Goal: Information Seeking & Learning: Learn about a topic

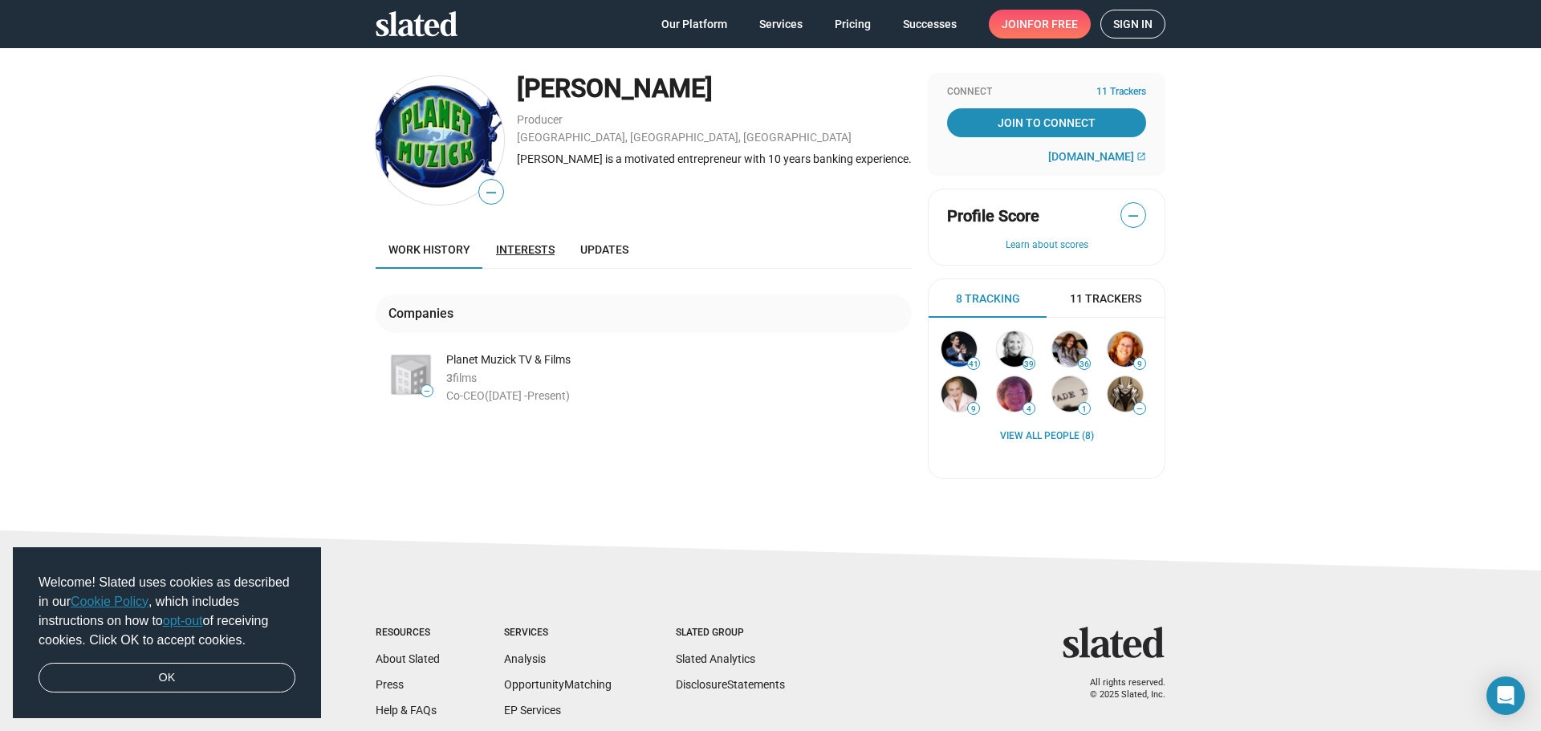
click at [520, 252] on span "Interests" at bounding box center [525, 249] width 59 height 13
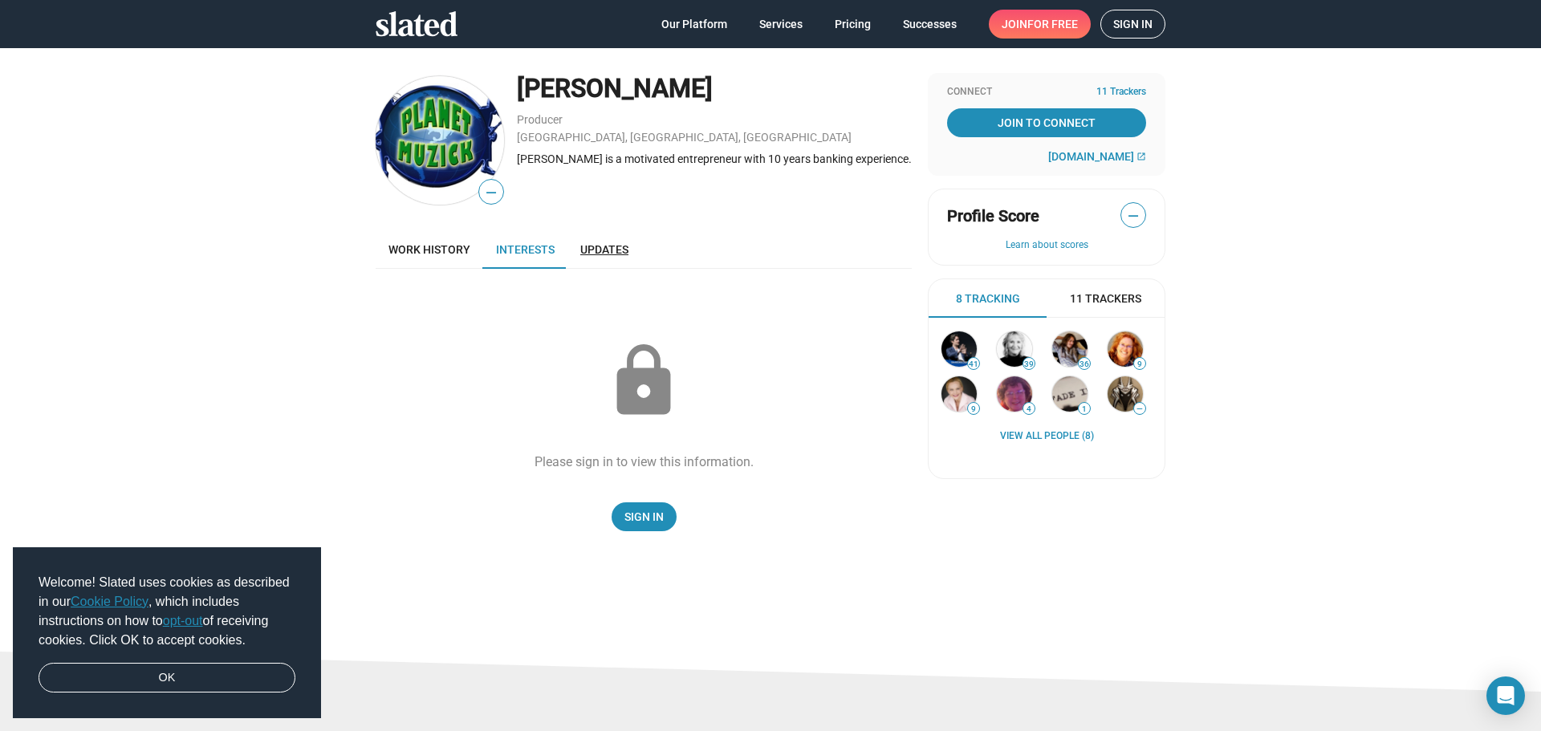
click at [600, 246] on span "Updates" at bounding box center [604, 249] width 48 height 13
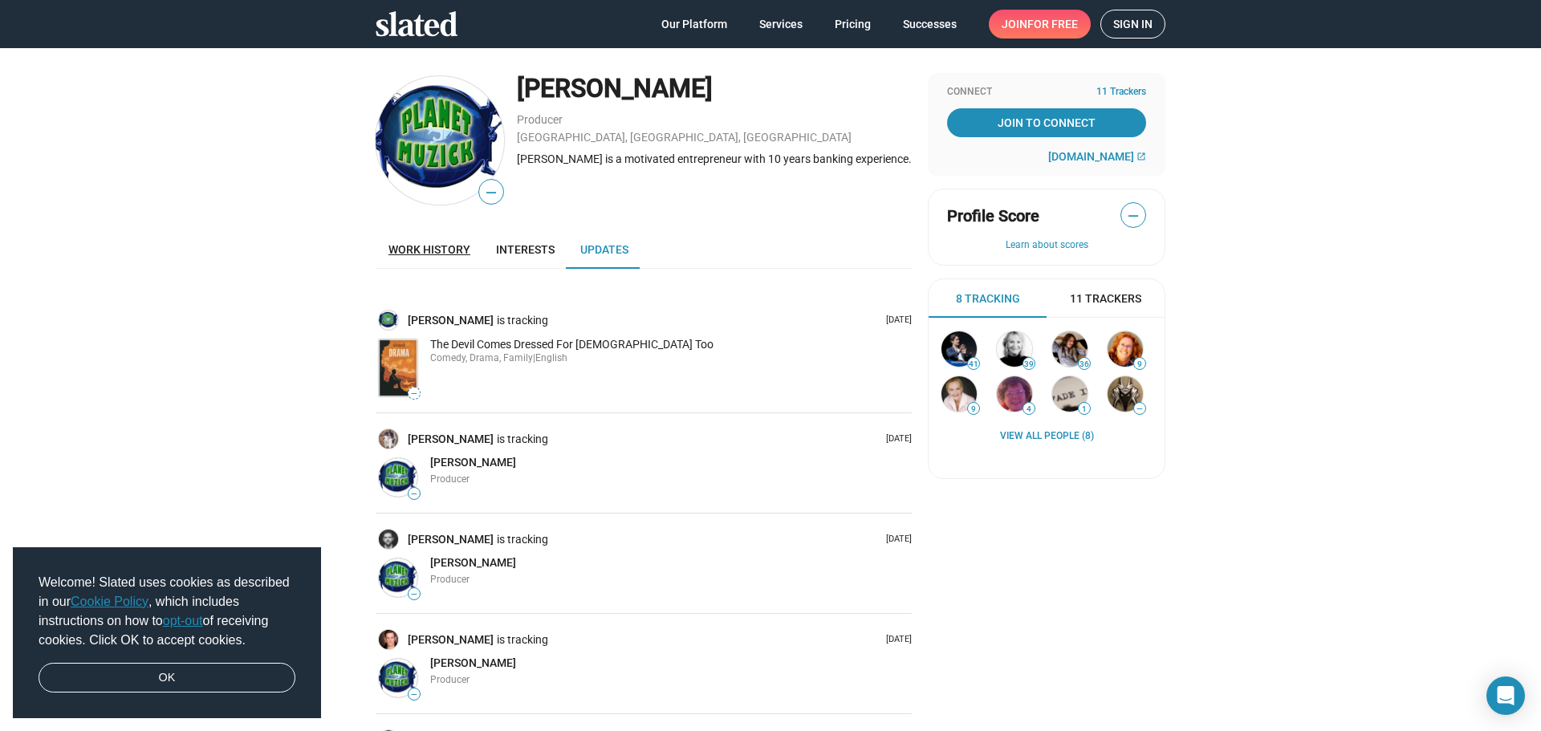
click at [438, 250] on span "Work history" at bounding box center [429, 249] width 82 height 13
